Goal: Task Accomplishment & Management: Manage account settings

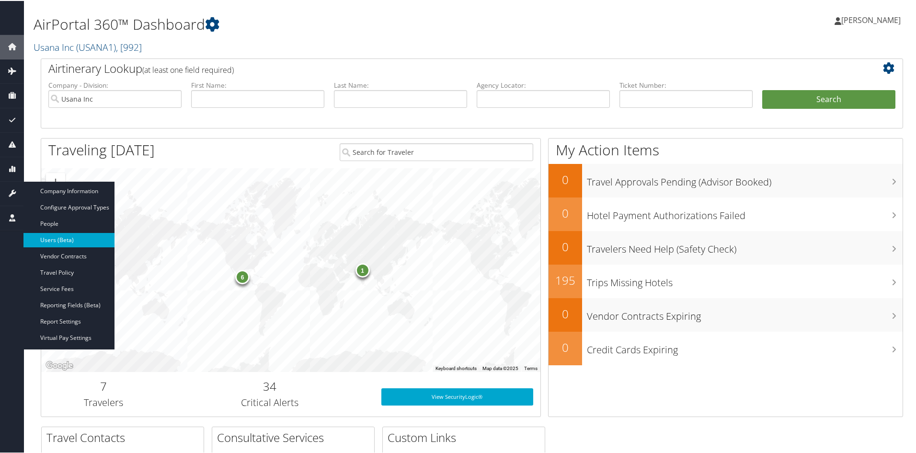
click at [61, 237] on link "Users (Beta)" at bounding box center [68, 239] width 91 height 14
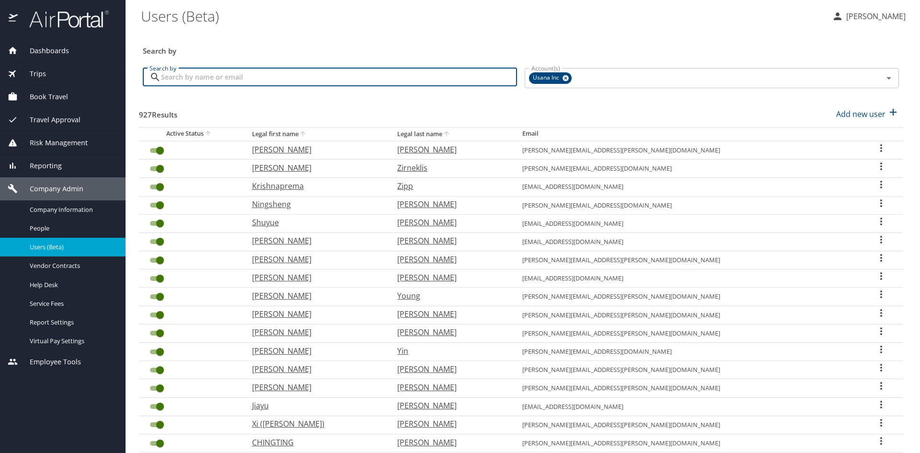
click at [407, 76] on input "Search by" at bounding box center [339, 77] width 356 height 18
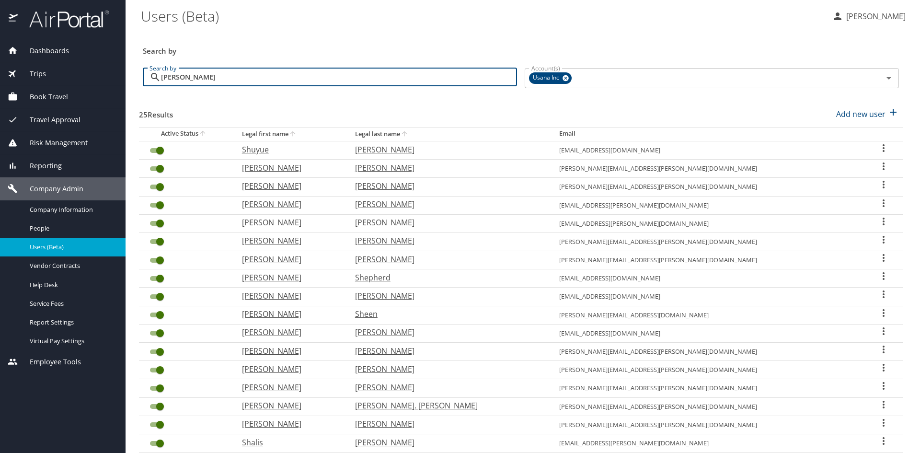
type input "shostak"
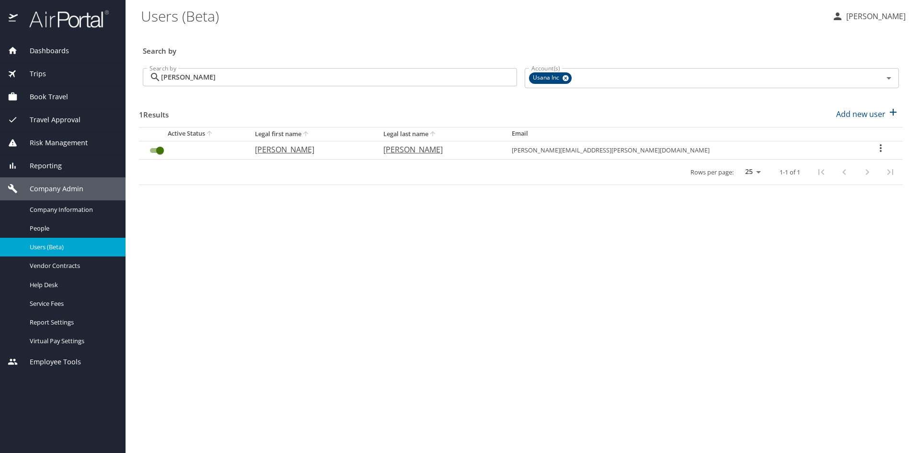
click at [875, 146] on icon "User Search Table" at bounding box center [880, 147] width 11 height 11
click at [842, 184] on p "Send profile completion email" at bounding box center [852, 183] width 108 height 11
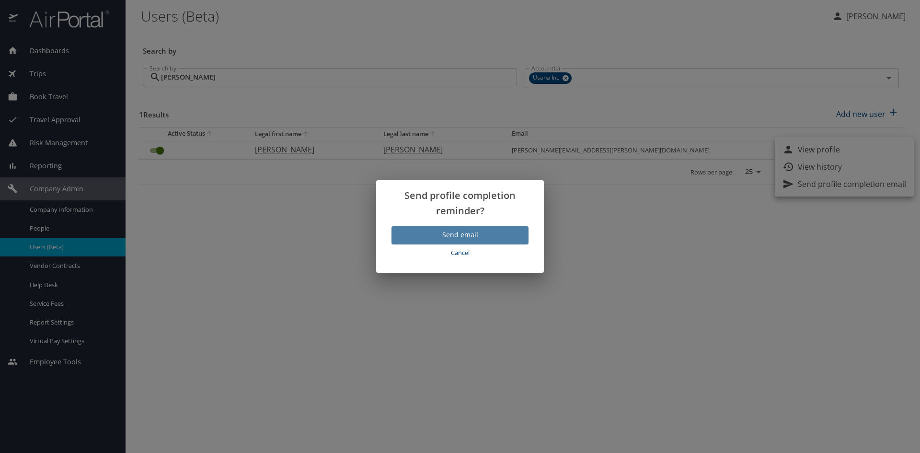
click at [458, 234] on span "Send email" at bounding box center [460, 235] width 122 height 12
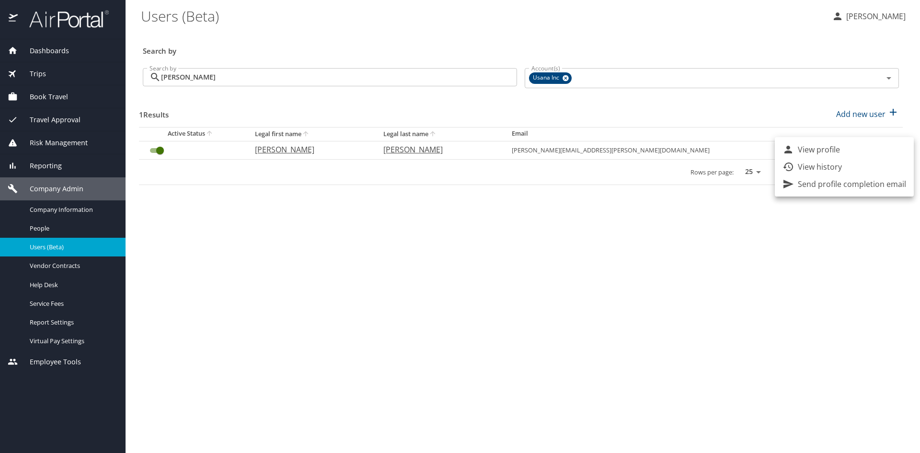
click at [789, 313] on div at bounding box center [460, 226] width 920 height 453
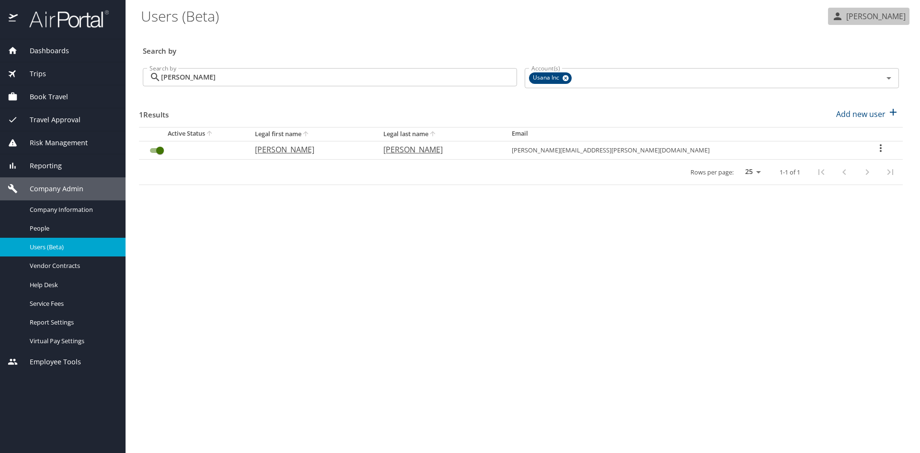
click at [874, 15] on p "[PERSON_NAME]" at bounding box center [874, 16] width 62 height 11
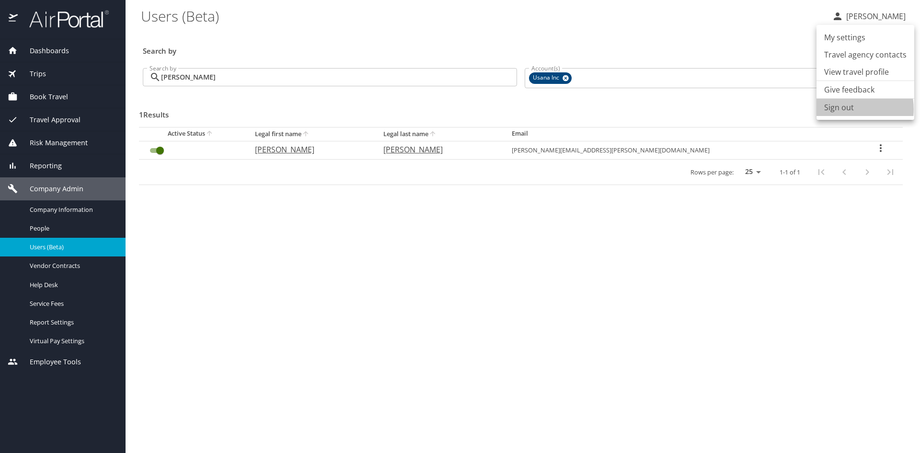
click at [841, 109] on li "Sign out" at bounding box center [865, 107] width 98 height 17
